Goal: Browse casually: Explore the website without a specific task or goal

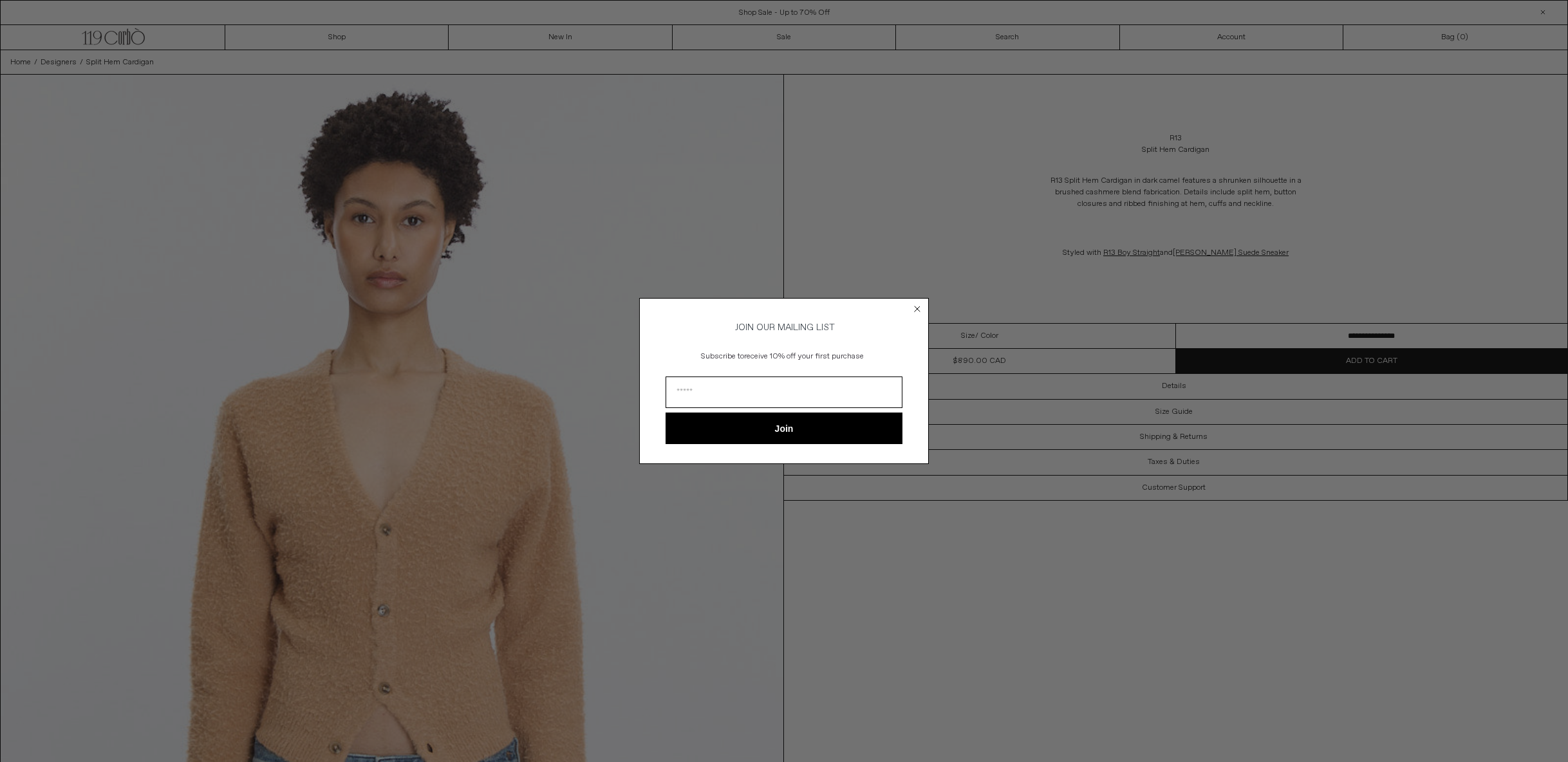
click at [922, 304] on circle "Close dialog" at bounding box center [917, 308] width 12 height 12
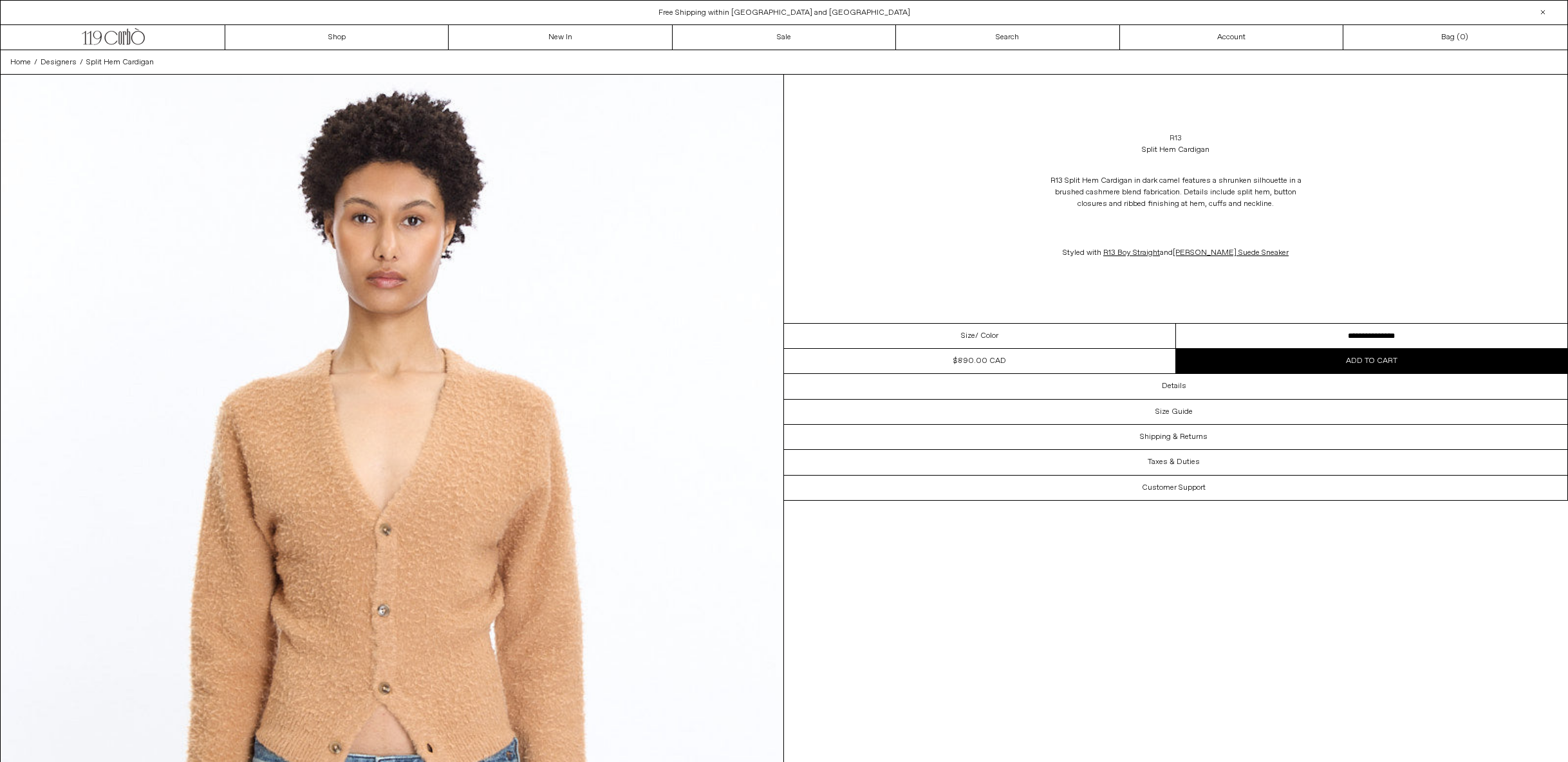
click at [1172, 139] on link "R13" at bounding box center [1175, 138] width 12 height 12
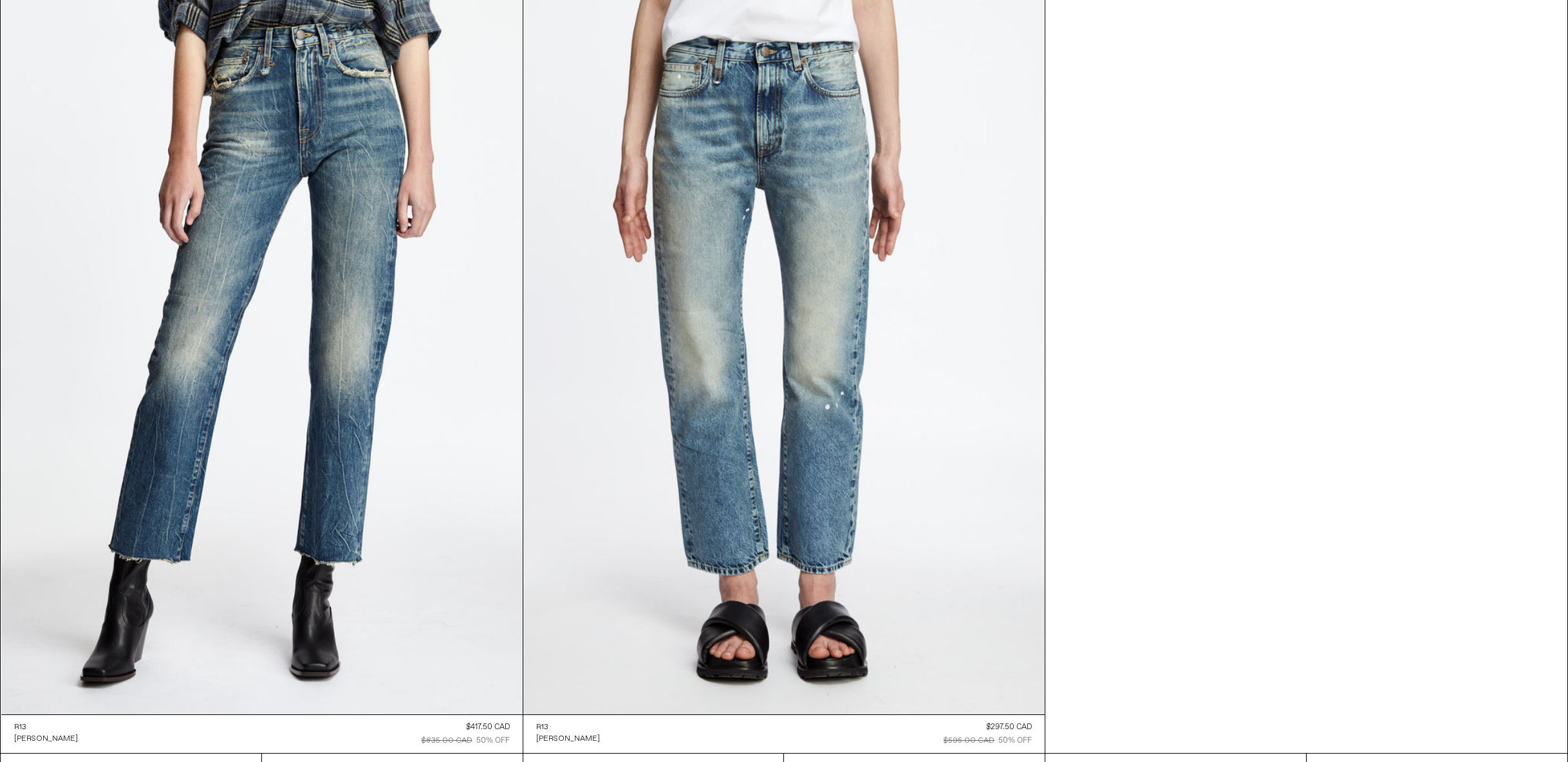
scroll to position [11677, 0]
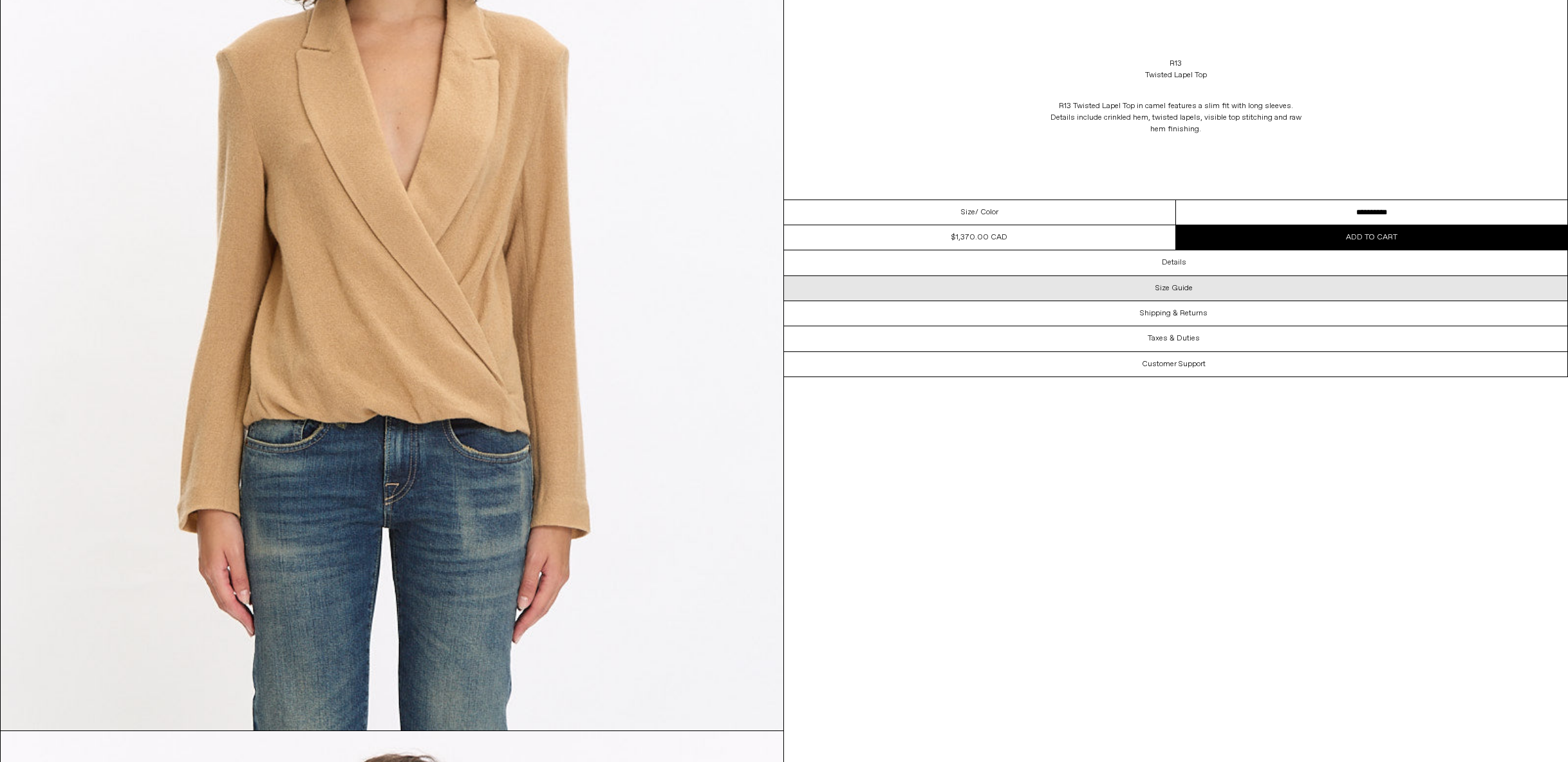
scroll to position [475, 0]
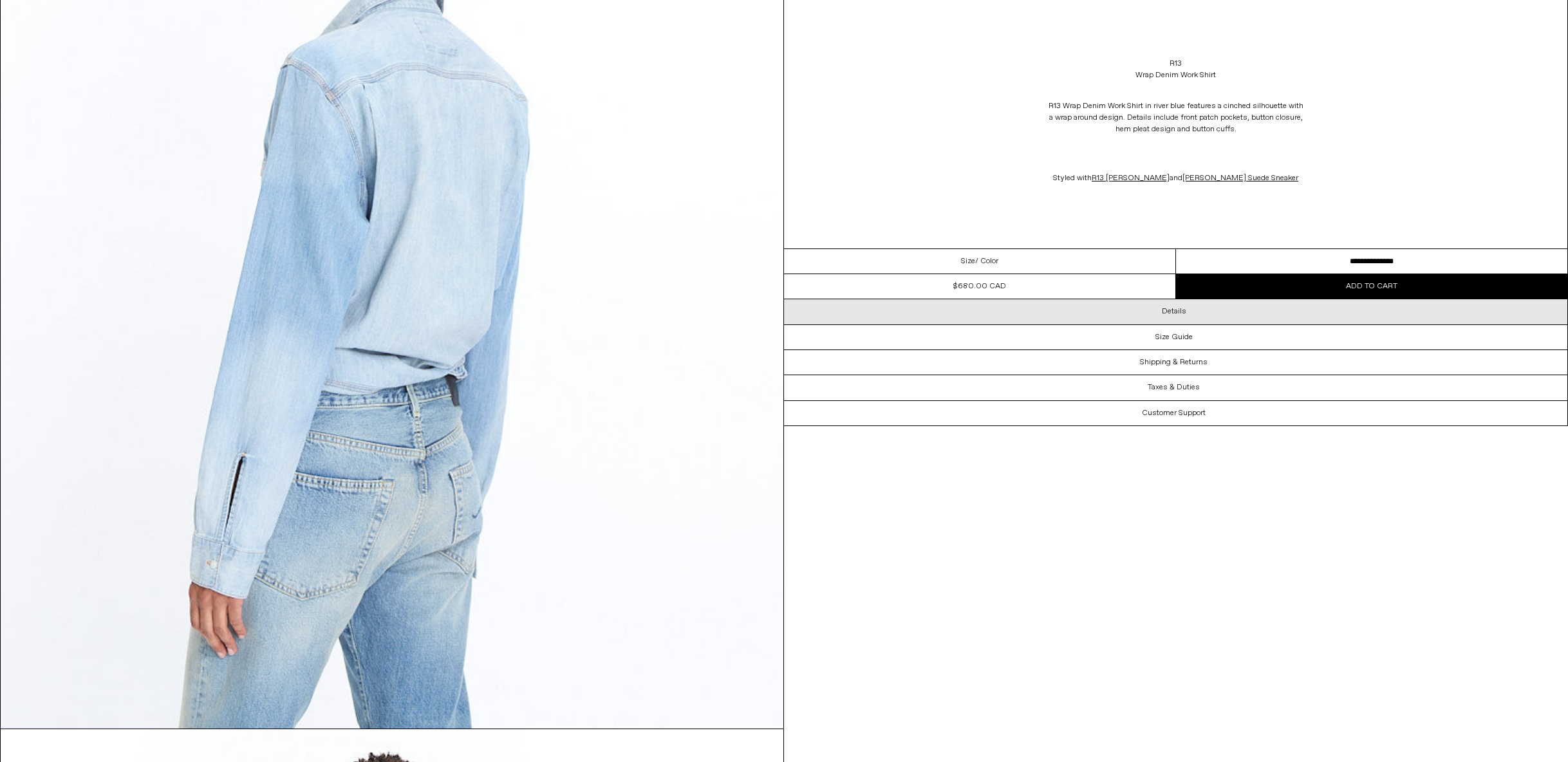
scroll to position [2386, 0]
